Goal: Task Accomplishment & Management: Use online tool/utility

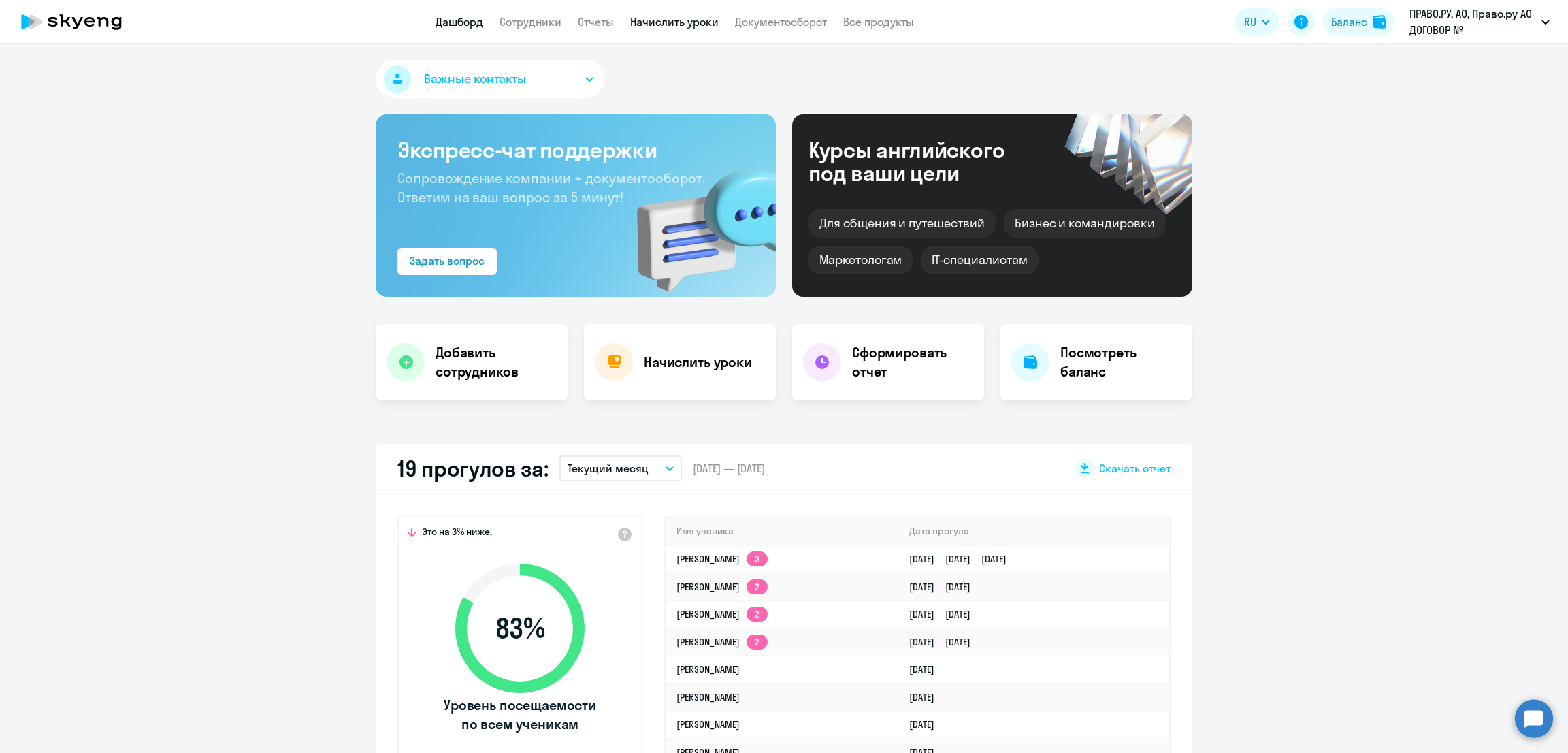
click at [660, 17] on link "Начислить уроки" at bounding box center [674, 21] width 88 height 13
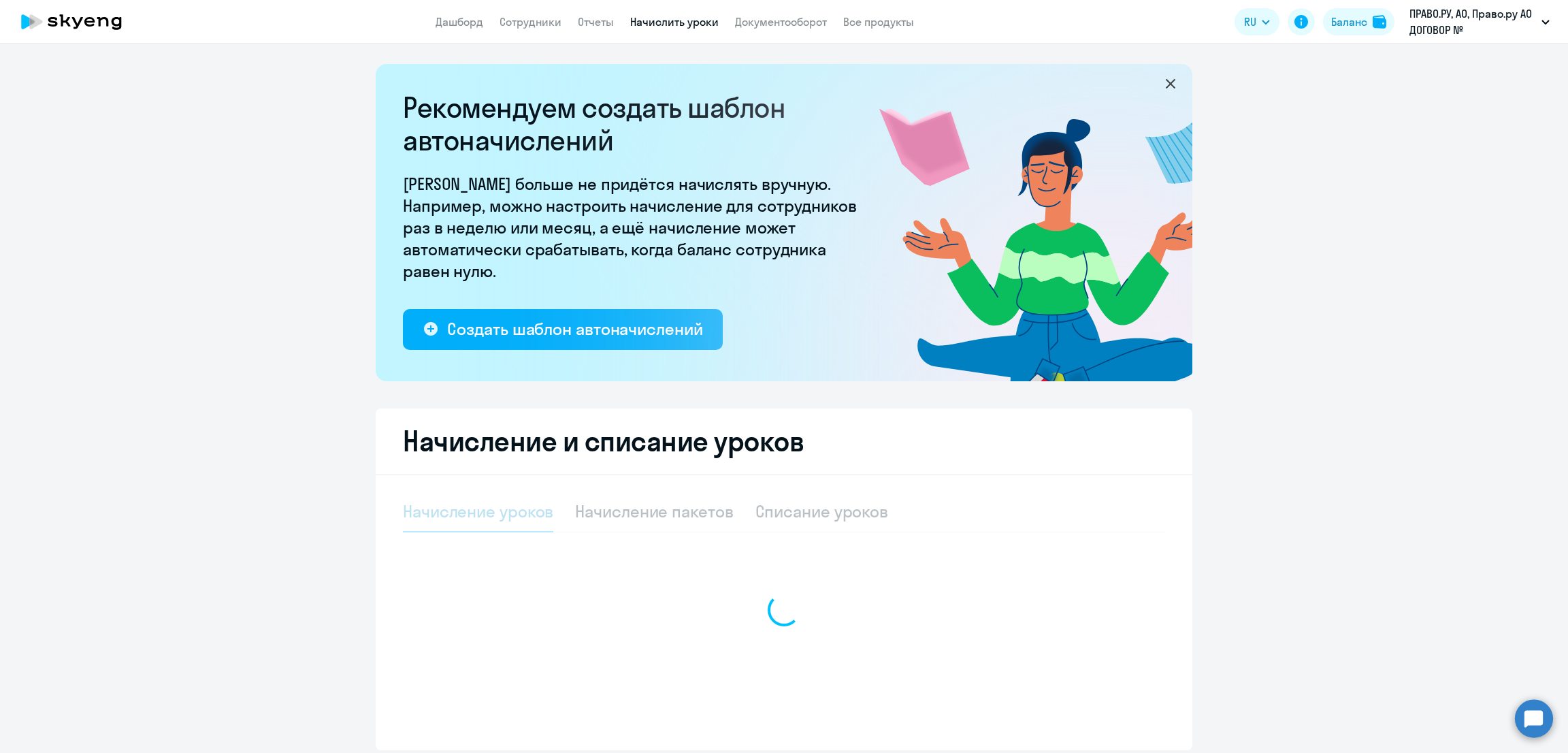
select select "10"
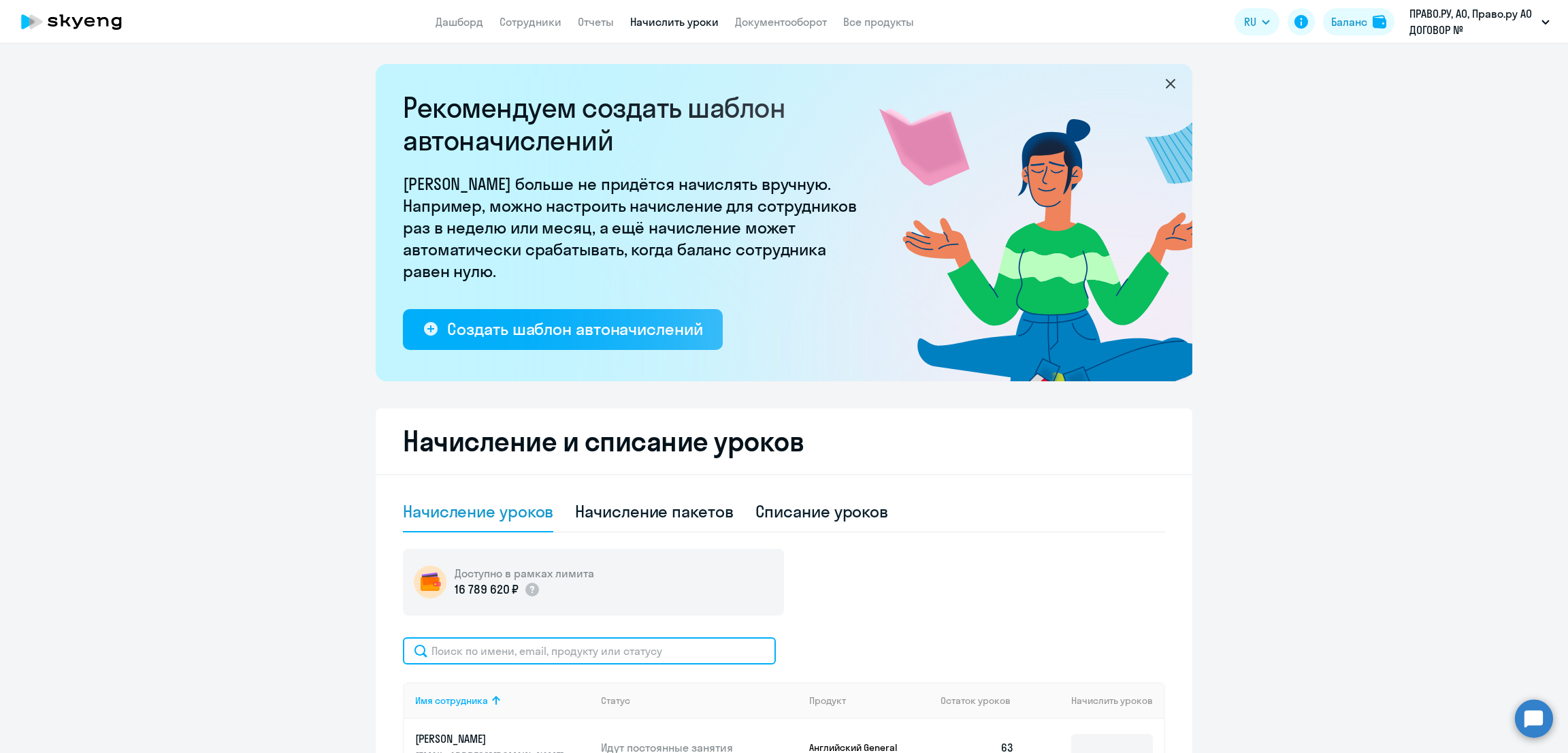
click at [585, 645] on input "text" at bounding box center [590, 651] width 373 height 28
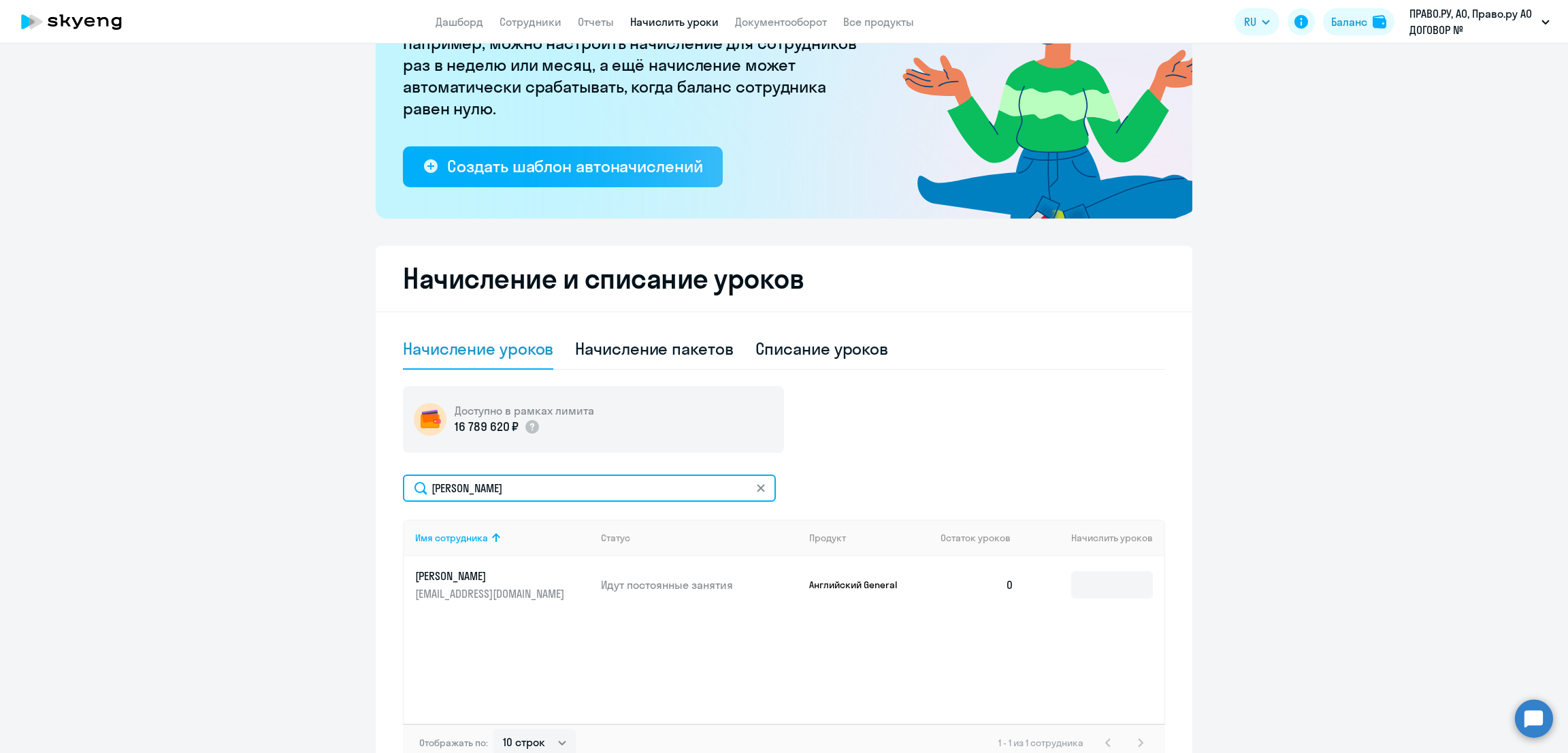
scroll to position [170, 0]
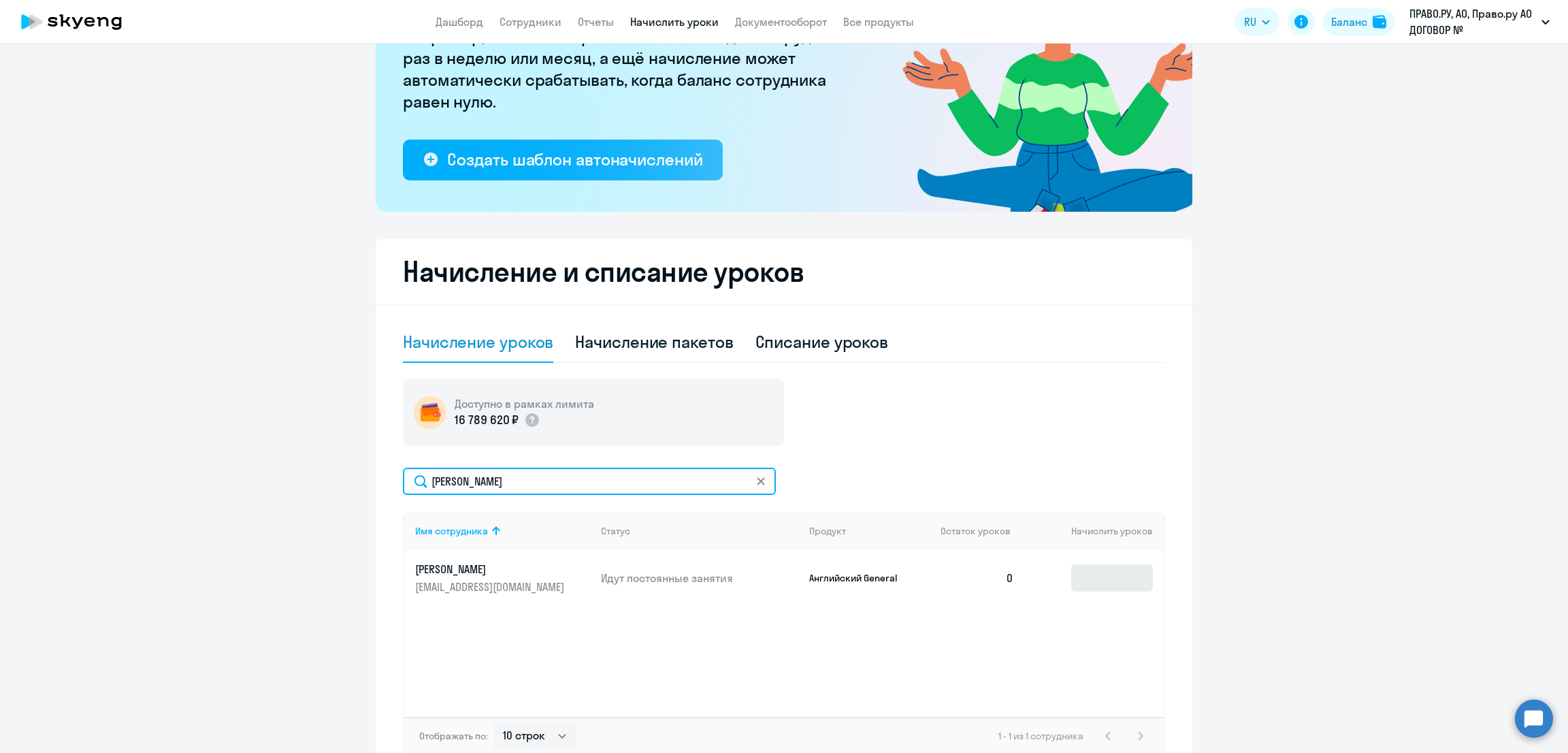
type input "[PERSON_NAME]"
click at [1109, 576] on input at bounding box center [1112, 578] width 82 height 28
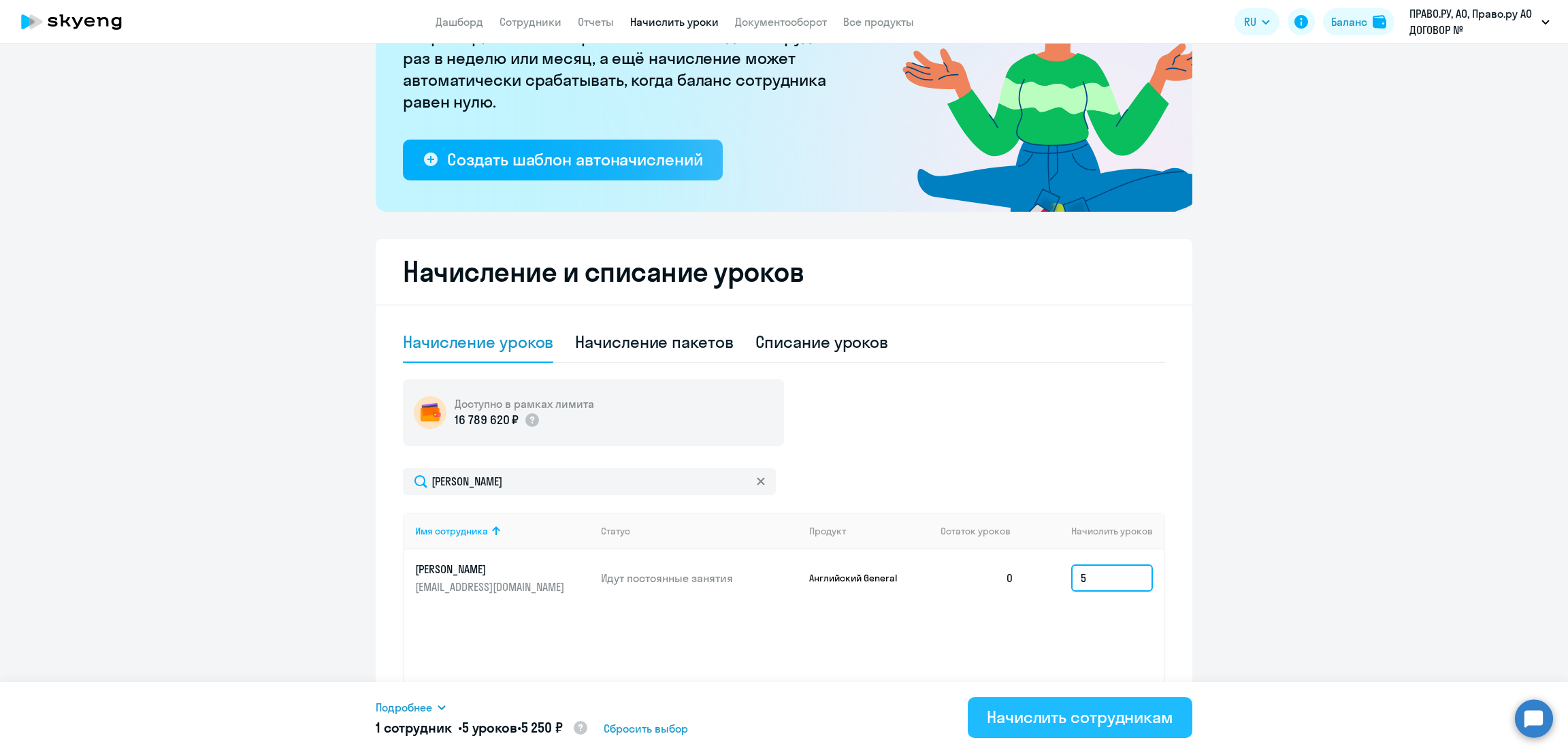
type input "5"
click at [1104, 715] on div "Начислить сотрудникам" at bounding box center [1080, 717] width 186 height 22
